Goal: Information Seeking & Learning: Learn about a topic

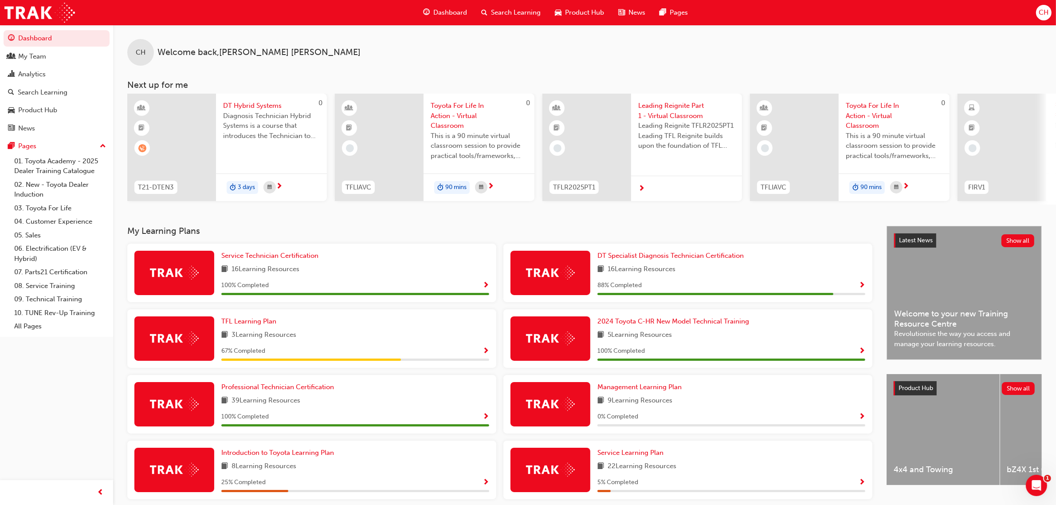
click at [531, 55] on div "CH Welcome back , [PERSON_NAME]" at bounding box center [584, 45] width 943 height 41
click at [462, 43] on div "CH Welcome back , [PERSON_NAME]" at bounding box center [584, 45] width 943 height 41
click at [500, 10] on span "Search Learning" at bounding box center [516, 13] width 50 height 10
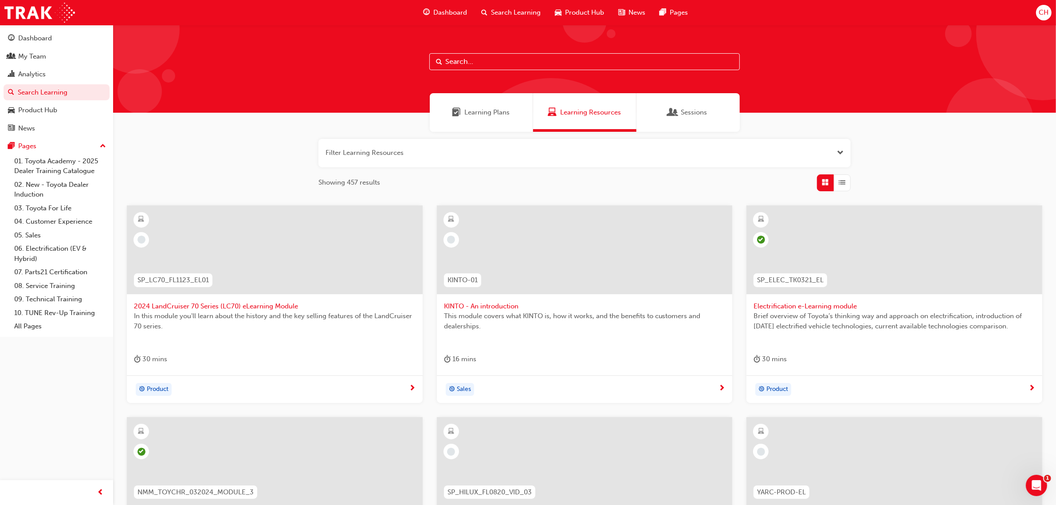
click at [470, 60] on input "text" at bounding box center [584, 61] width 310 height 17
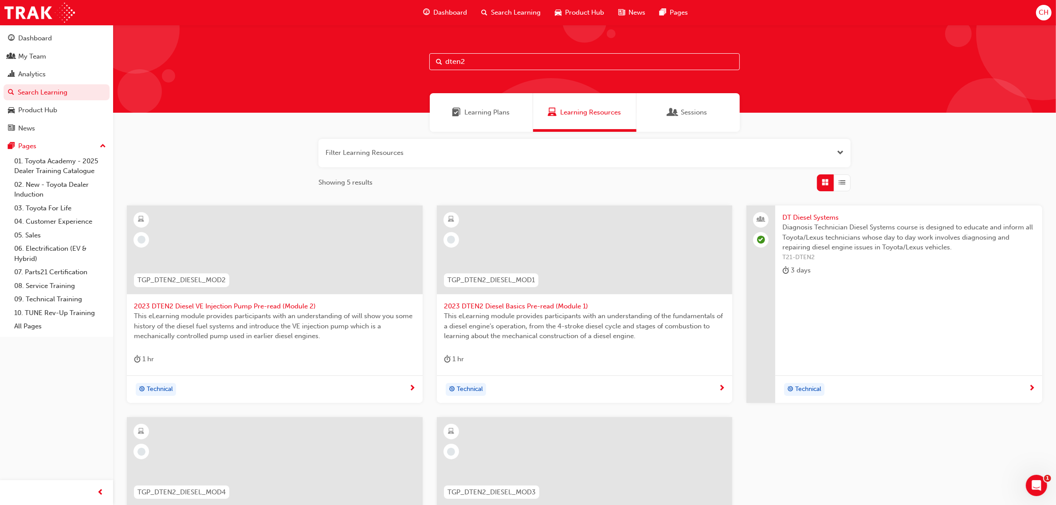
type input "dten2"
click at [889, 52] on div "dten2" at bounding box center [584, 69] width 943 height 88
